Goal: Submit feedback/report problem

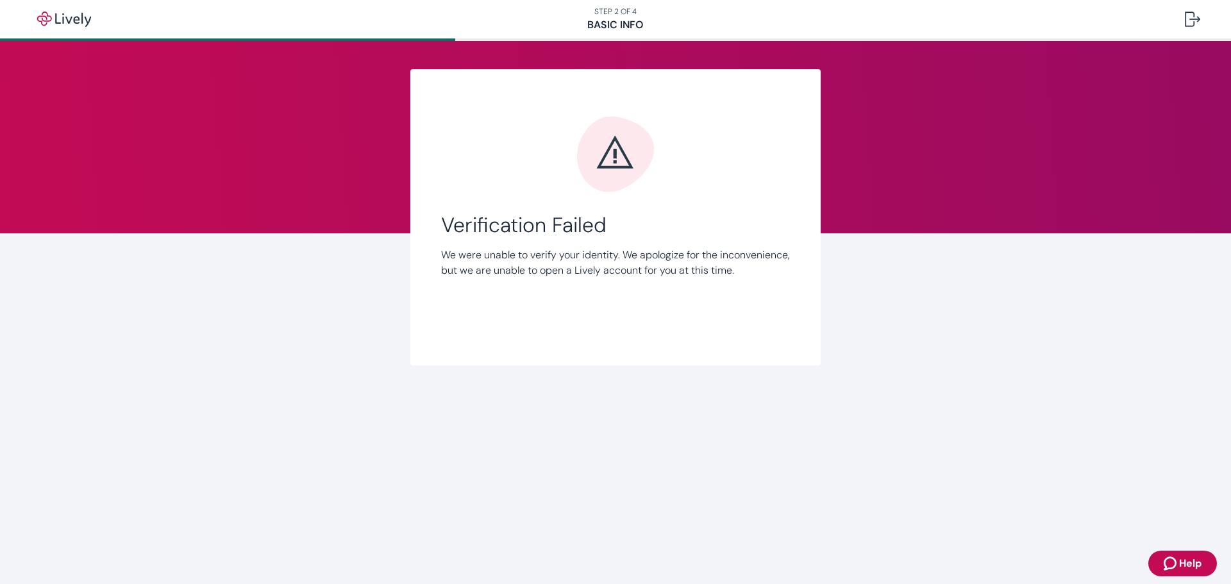
click at [538, 474] on main "Link Account Verification Failed We were unable to verify your identity. We apo…" at bounding box center [615, 312] width 1231 height 543
drag, startPoint x: 1217, startPoint y: 533, endPoint x: 1195, endPoint y: 446, distance: 90.0
click at [1182, 562] on span "Help" at bounding box center [1190, 563] width 22 height 15
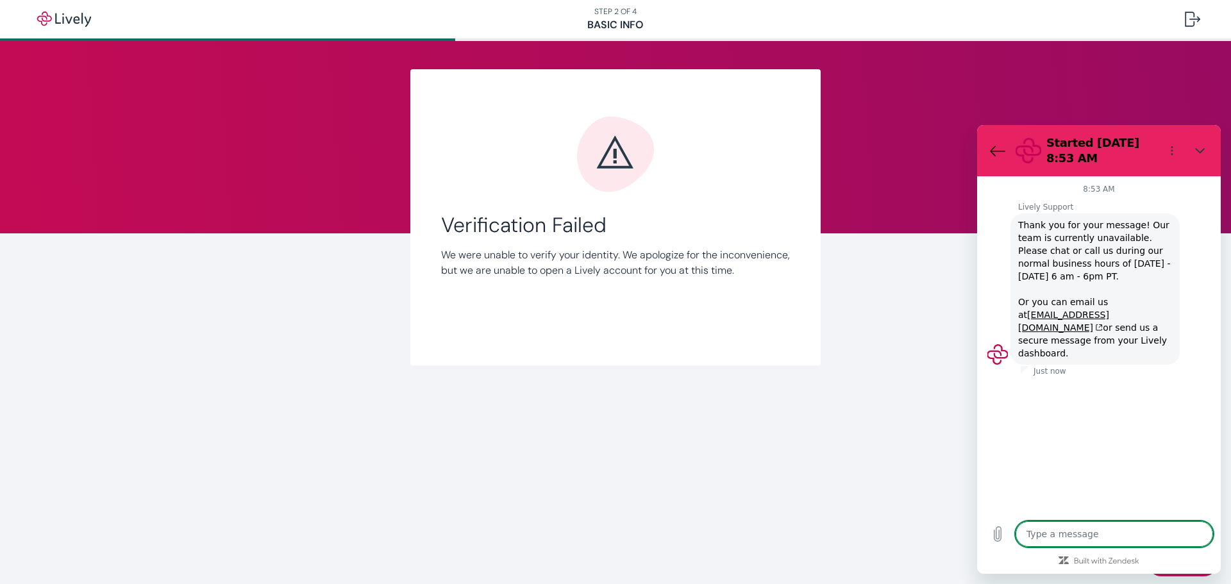
type textarea "x"
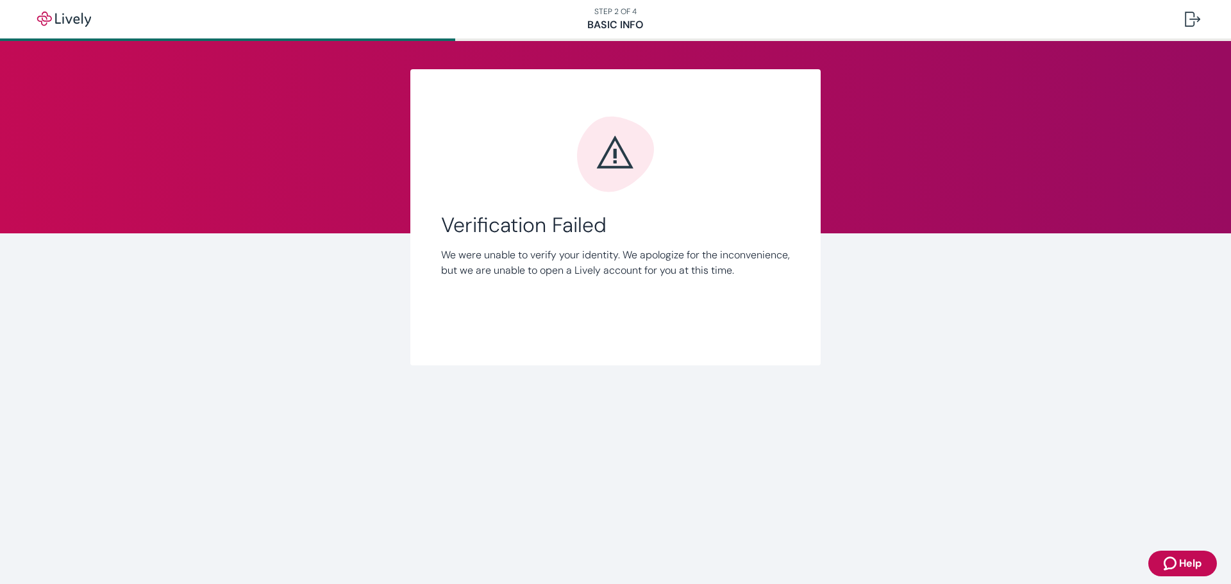
click at [531, 278] on p "We were unable to verify your identity. We apologize for the inconvenience, but…" at bounding box center [615, 262] width 349 height 31
click at [1197, 21] on div at bounding box center [1192, 19] width 15 height 15
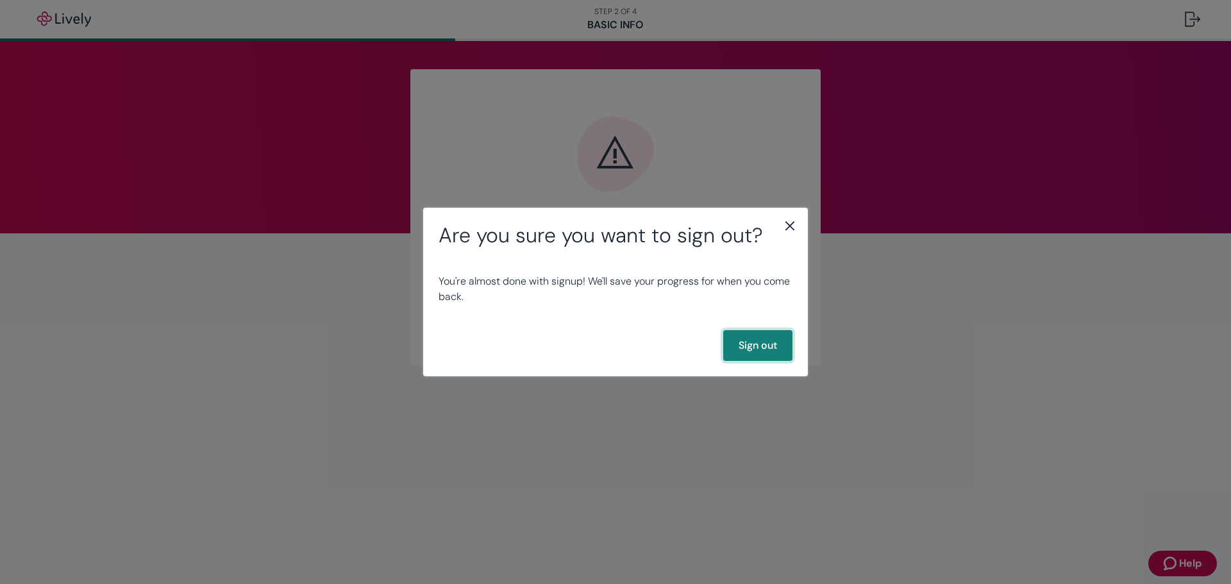
click at [762, 340] on button "Sign out" at bounding box center [757, 345] width 69 height 31
